Goal: Task Accomplishment & Management: Use online tool/utility

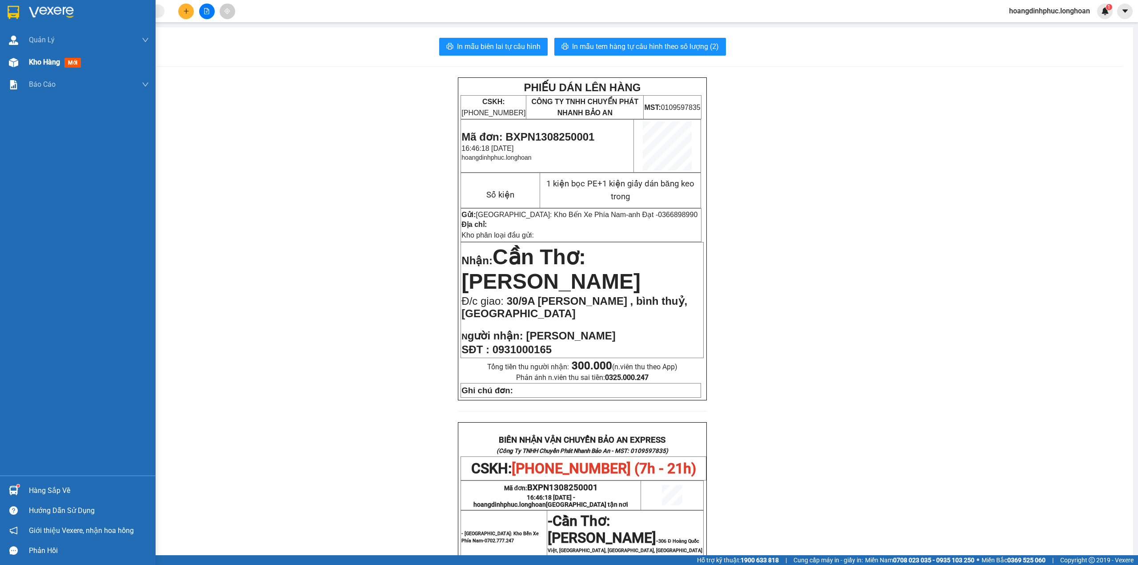
click at [13, 64] on img at bounding box center [13, 62] width 9 height 9
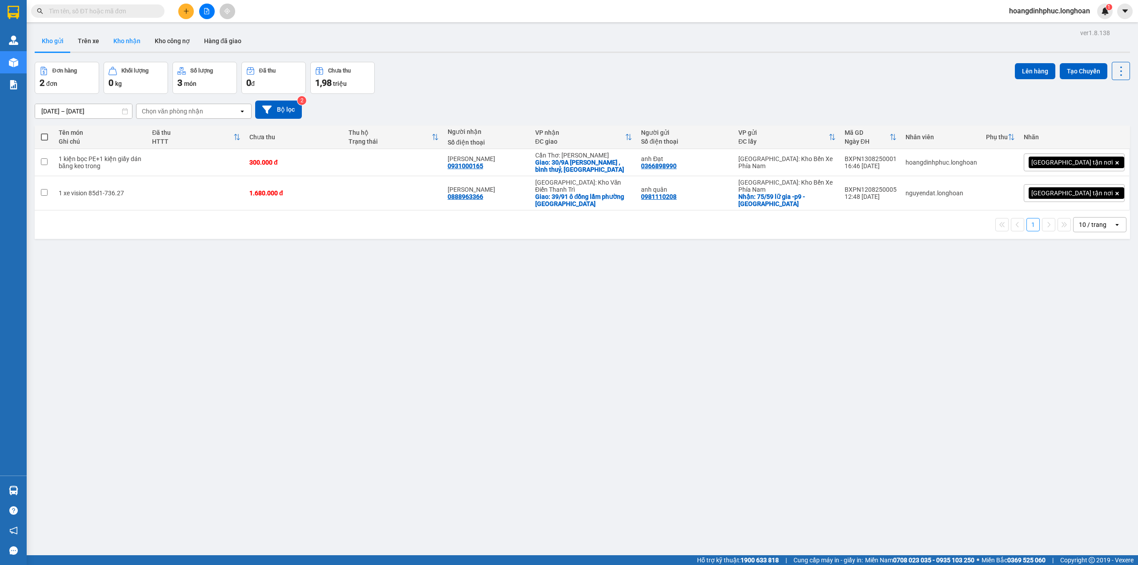
click at [121, 43] on button "Kho nhận" at bounding box center [126, 40] width 41 height 21
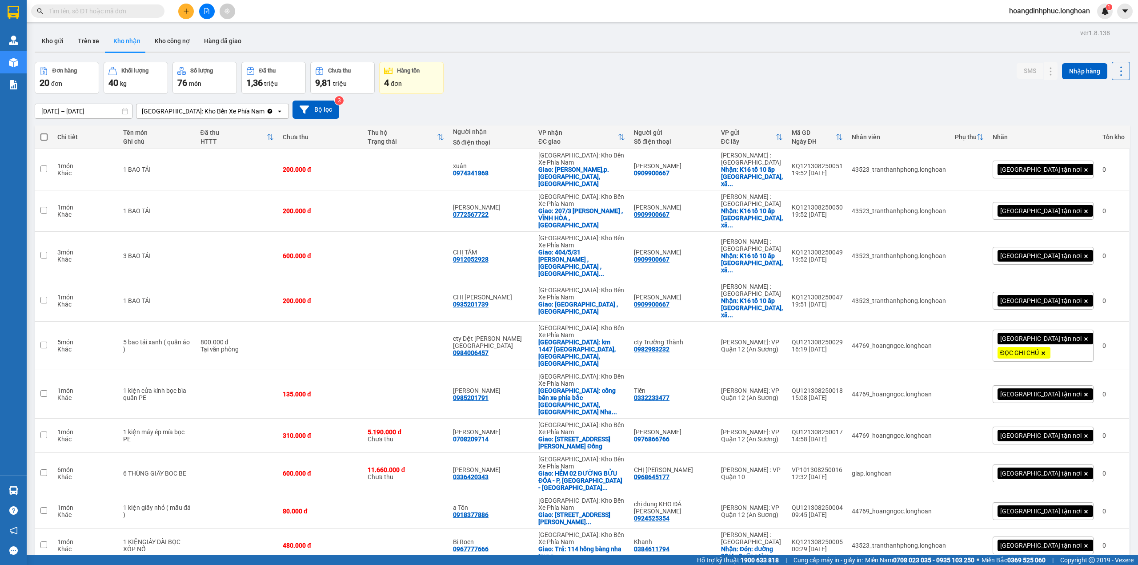
click at [216, 110] on div "[GEOGRAPHIC_DATA]: Kho Bến Xe Phía Nam" at bounding box center [203, 111] width 123 height 9
click at [217, 132] on span "Khánh Hòa: VP Trung Tâm TP Nha Trang" at bounding box center [199, 135] width 112 height 18
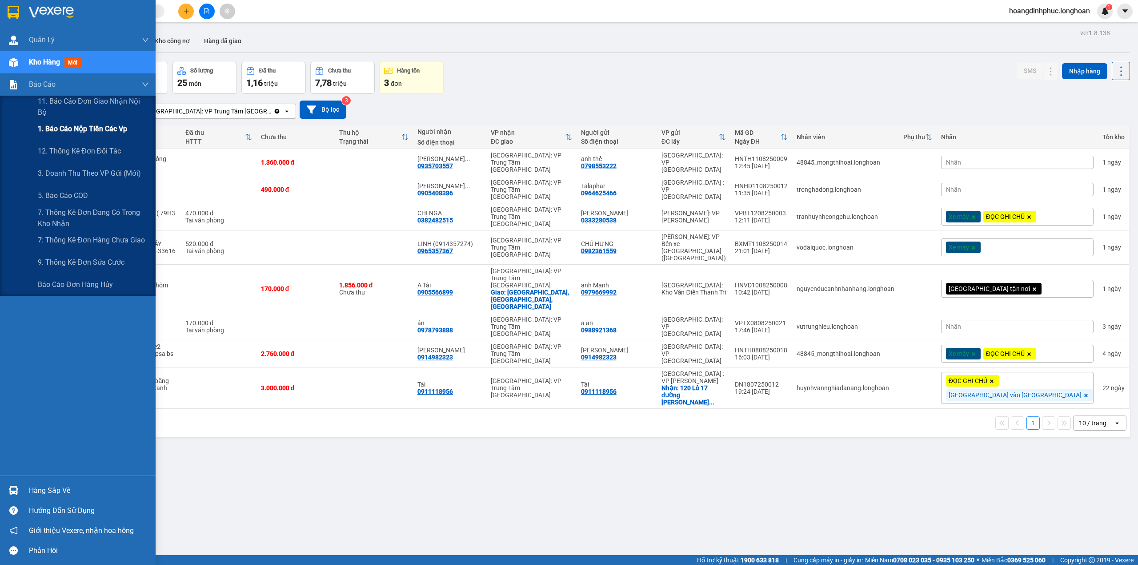
click at [63, 128] on span "1. Báo cáo nộp tiền các vp" at bounding box center [82, 128] width 89 height 11
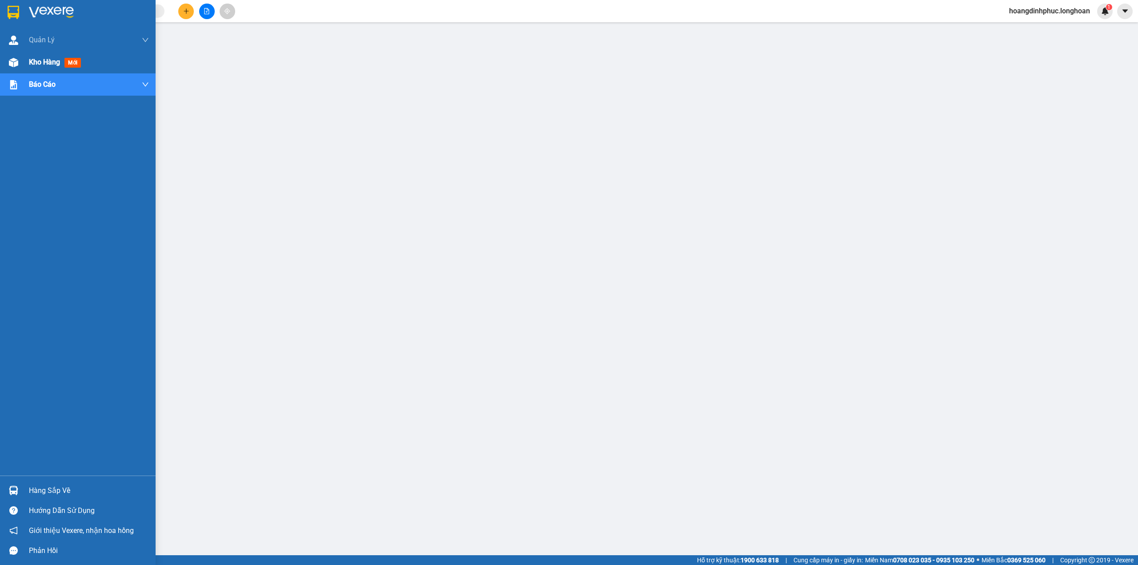
click at [0, 62] on div "Kho hàng mới" at bounding box center [78, 62] width 156 height 22
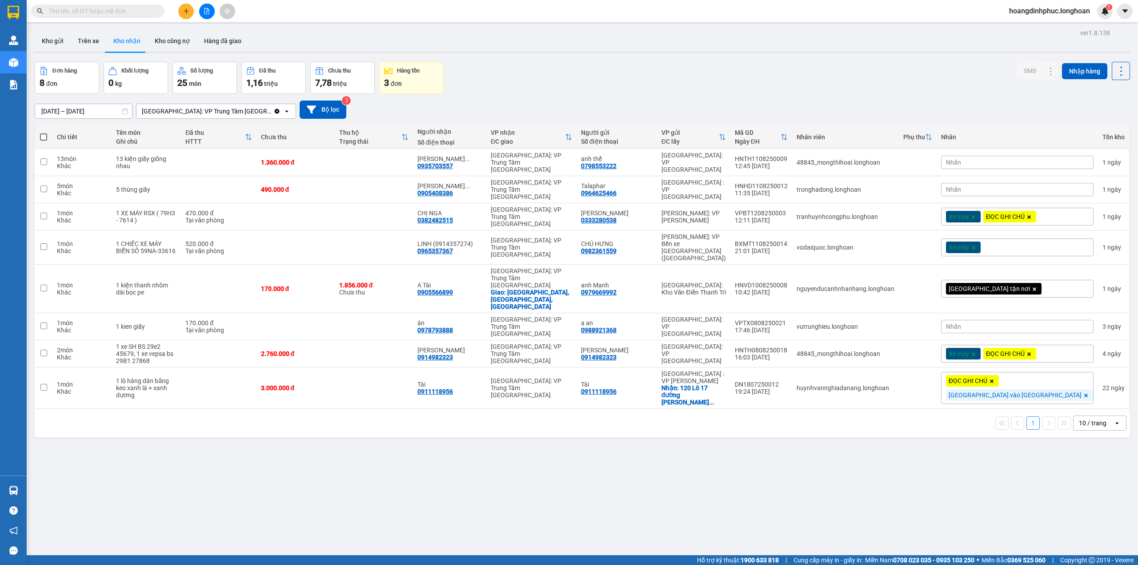
click at [707, 409] on div "1 10 / trang open" at bounding box center [582, 423] width 1095 height 28
